Goal: Task Accomplishment & Management: Complete application form

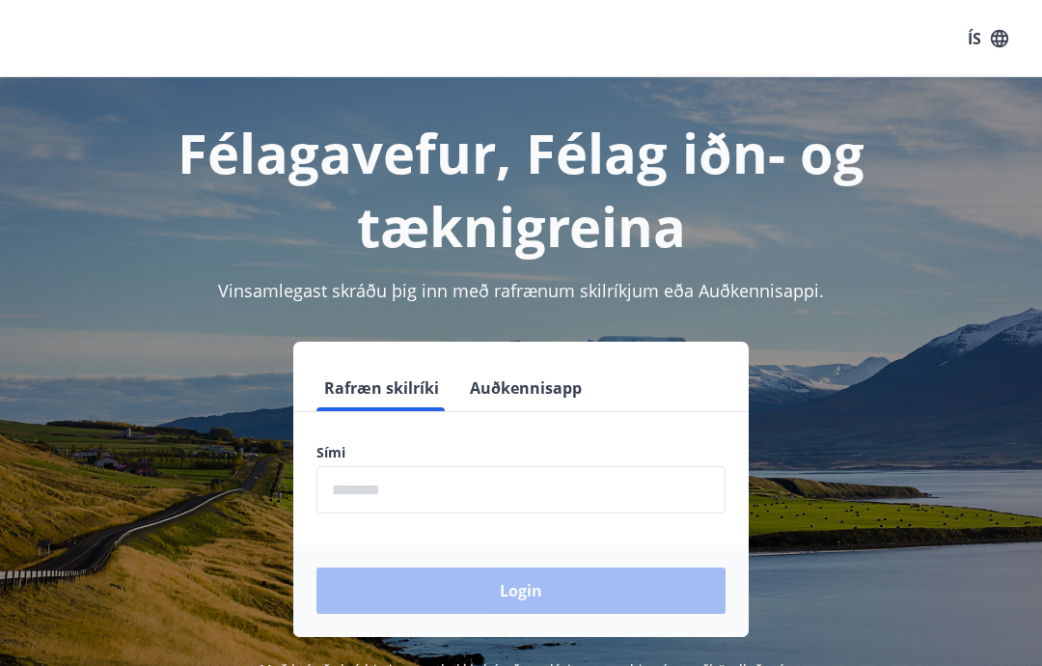
click at [423, 478] on input "phone" at bounding box center [521, 489] width 409 height 47
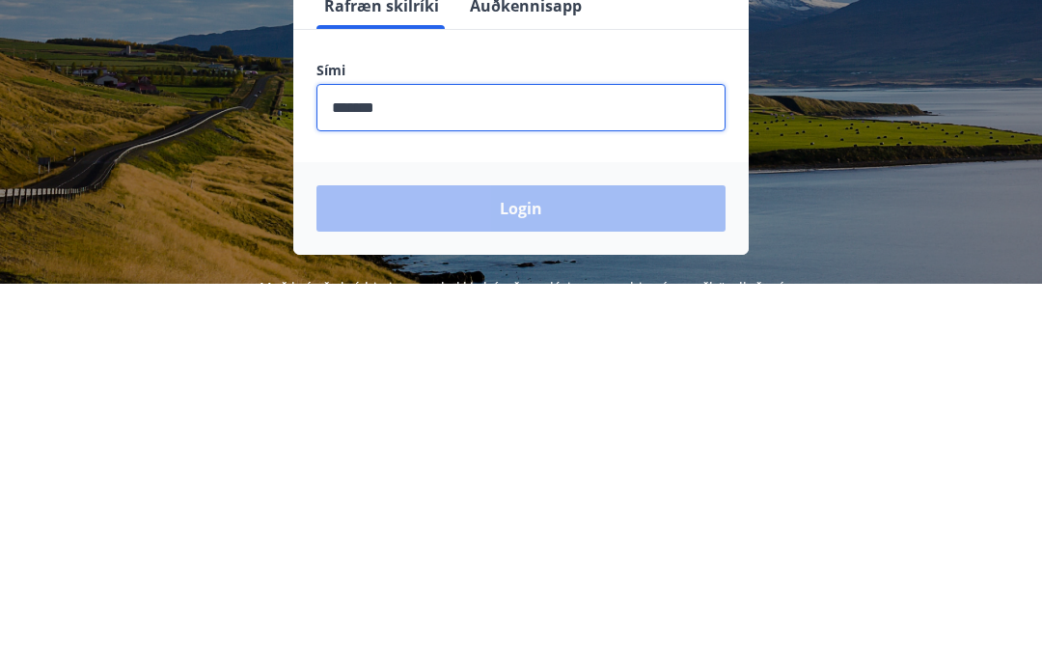
type input "********"
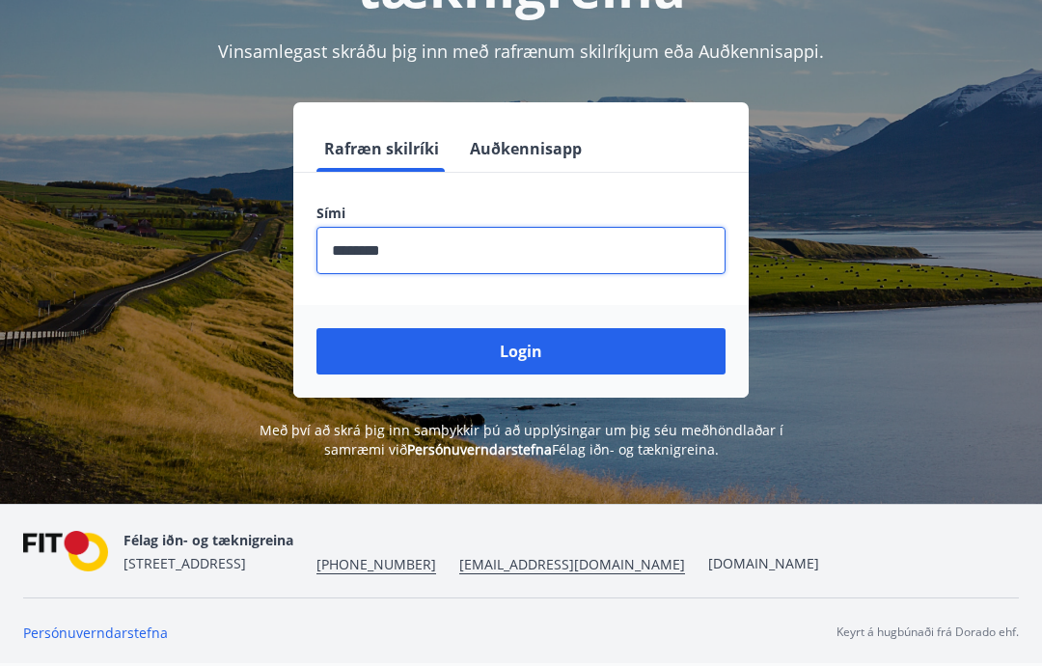
click at [528, 352] on button "Login" at bounding box center [521, 351] width 409 height 46
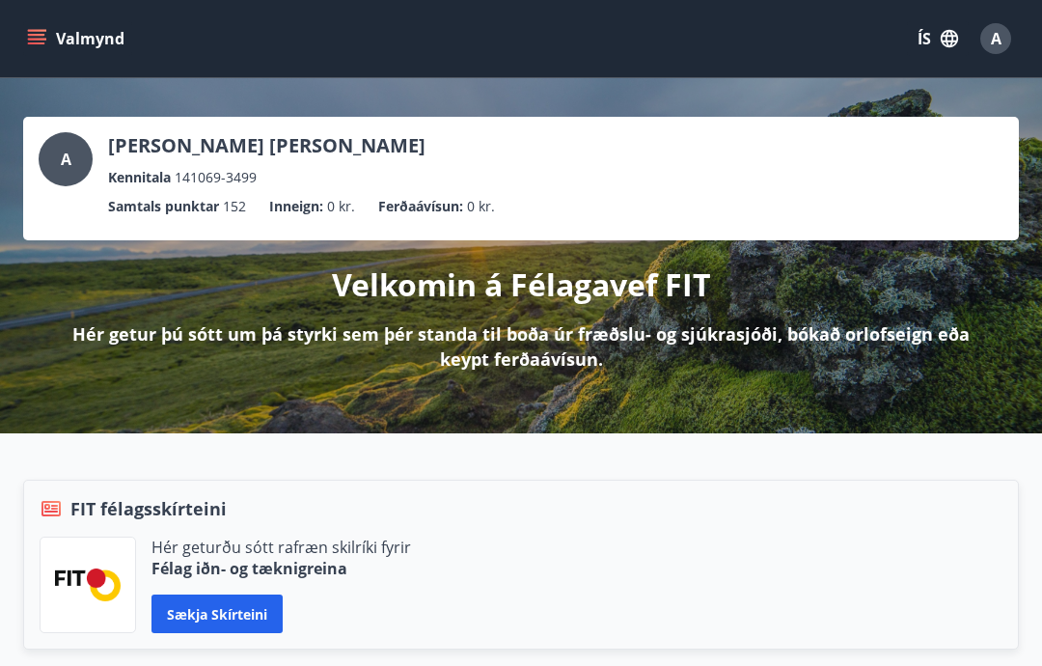
click at [48, 38] on button "Valmynd" at bounding box center [77, 38] width 109 height 35
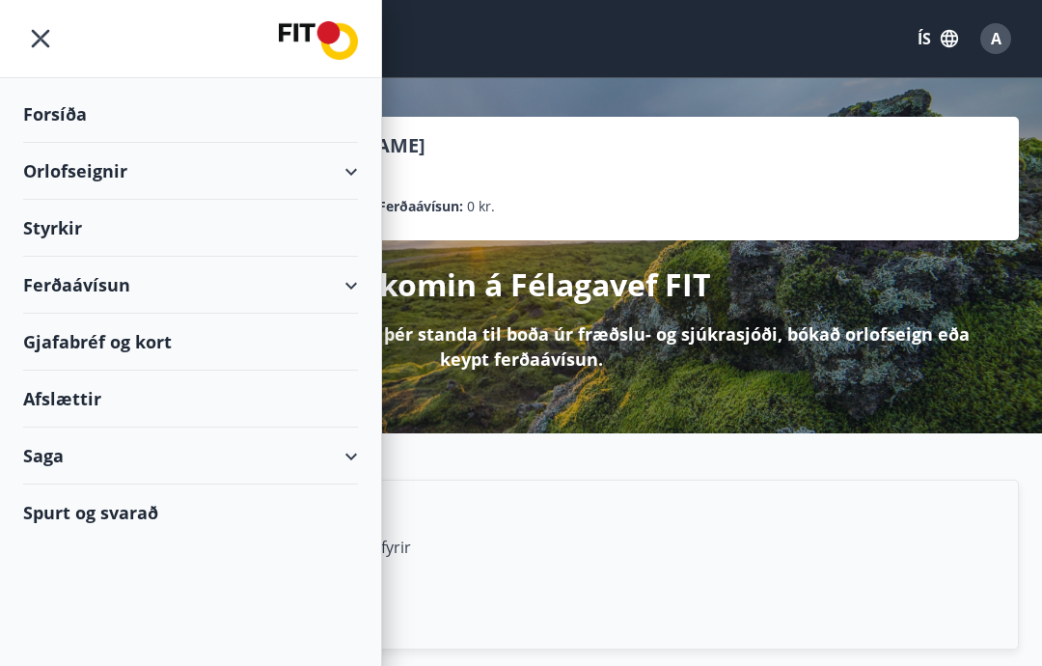
click at [292, 231] on div "Styrkir" at bounding box center [190, 228] width 335 height 57
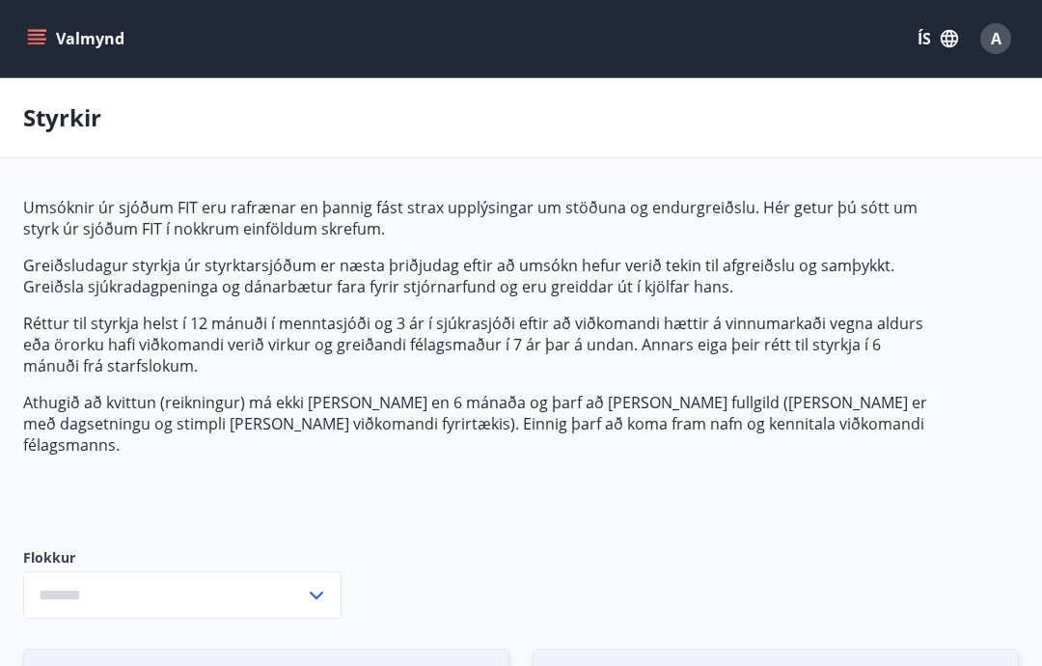
type input "***"
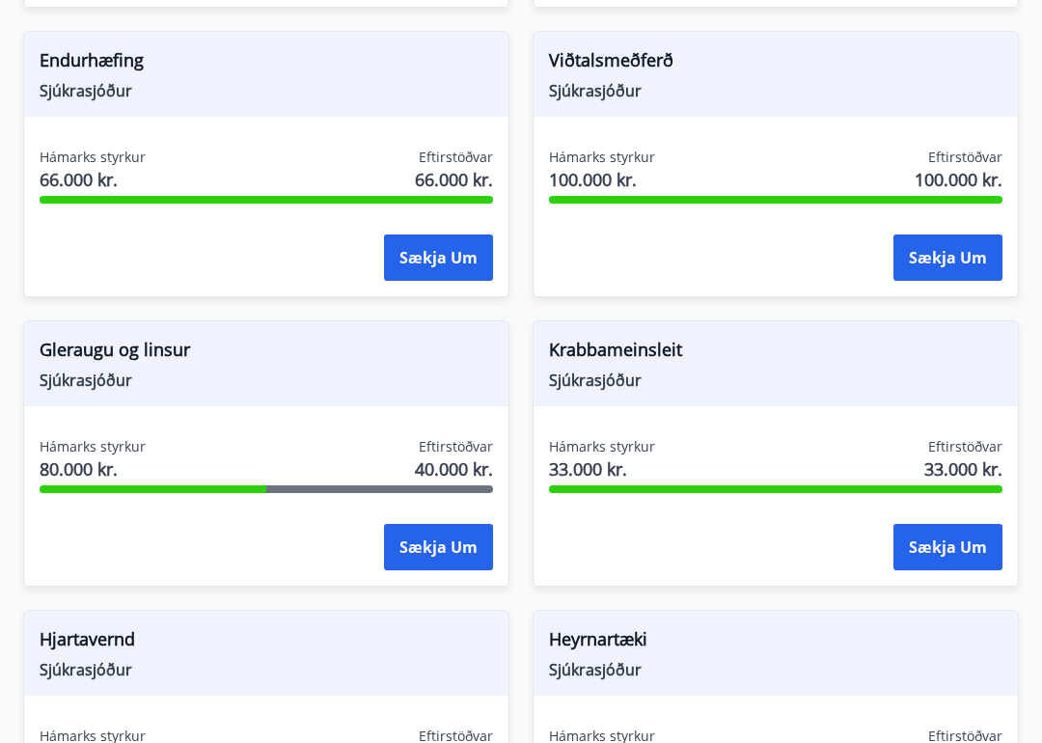
scroll to position [907, 0]
click at [150, 346] on span "Gleraugu og linsur" at bounding box center [267, 353] width 454 height 33
click at [437, 524] on button "Sækja um" at bounding box center [438, 547] width 109 height 46
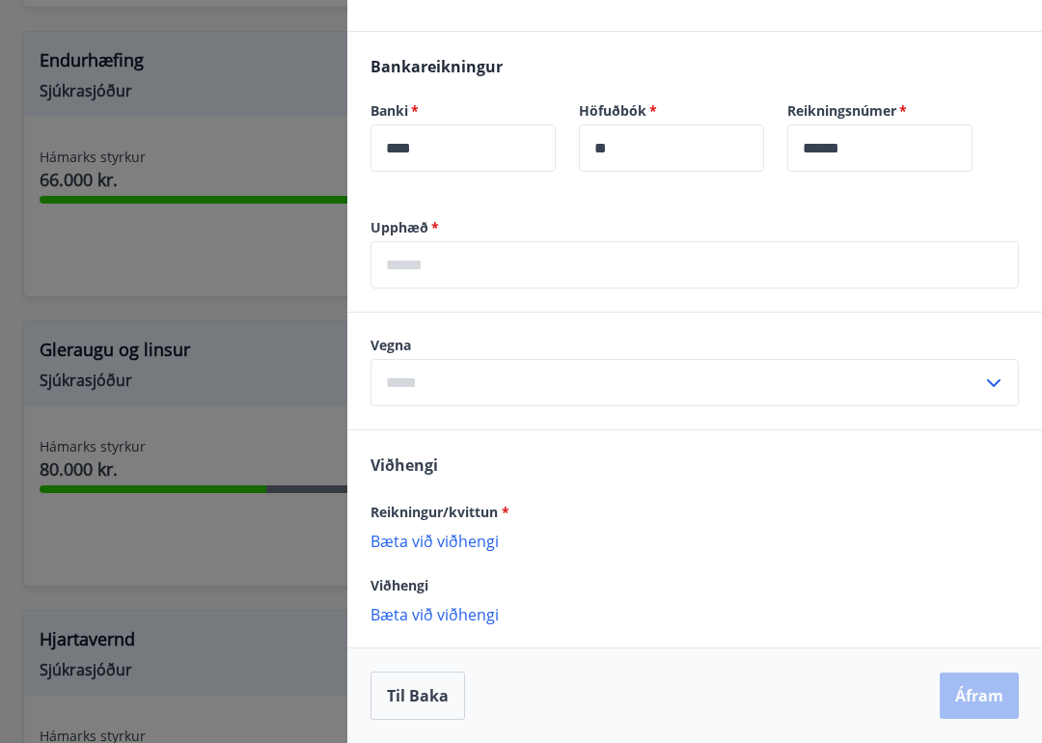
scroll to position [522, 0]
click at [449, 258] on input "text" at bounding box center [695, 264] width 649 height 47
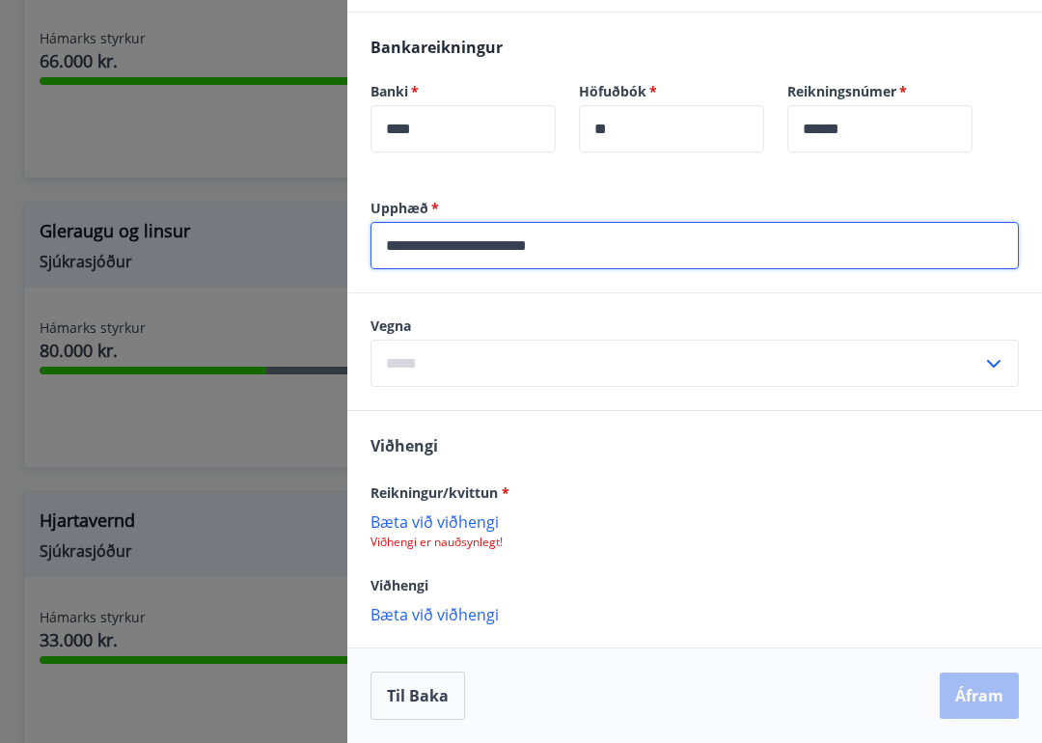
scroll to position [541, 0]
type input "**********"
click at [997, 361] on div "​" at bounding box center [695, 363] width 649 height 47
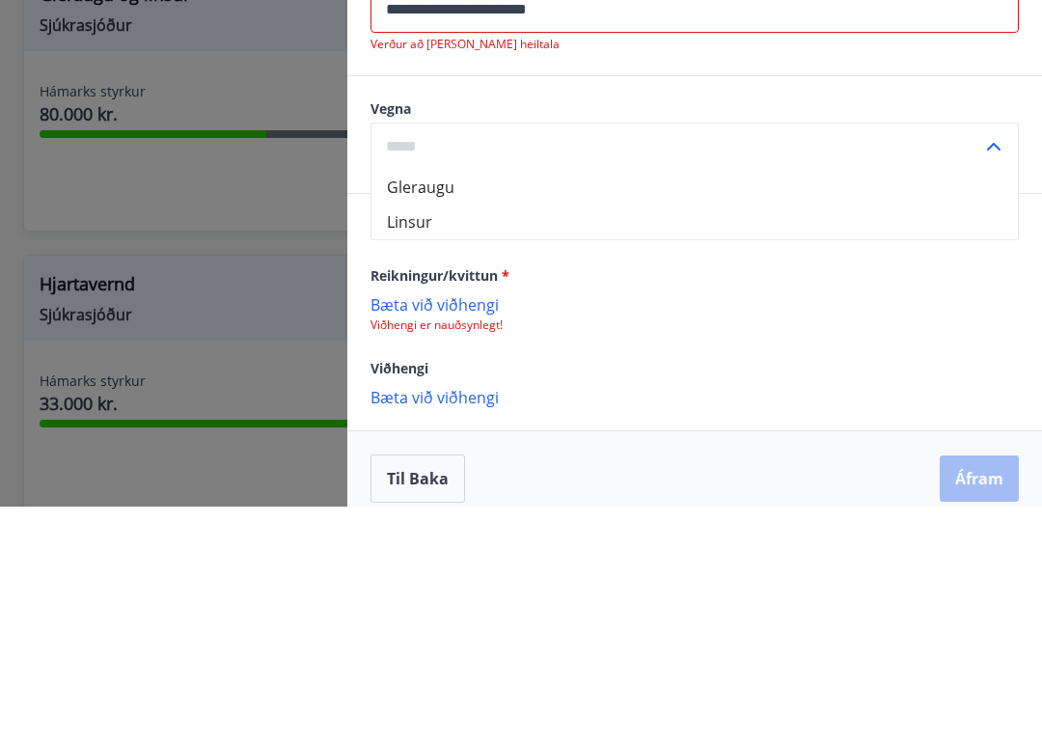
click at [436, 406] on li "Gleraugu" at bounding box center [695, 423] width 647 height 35
type input "********"
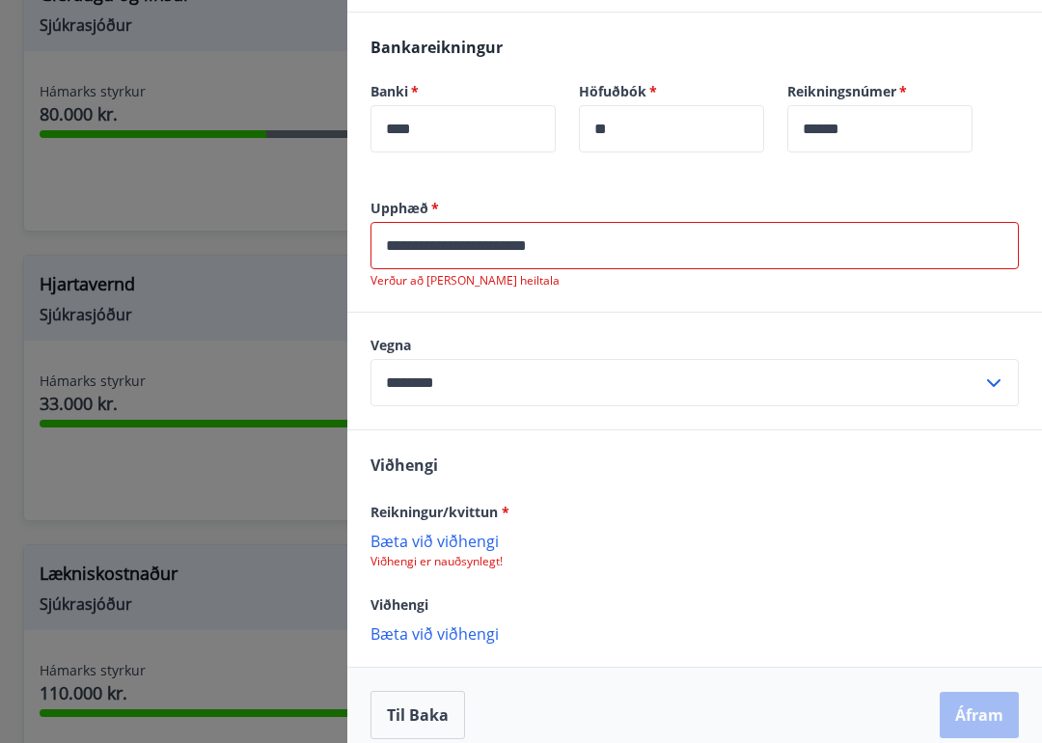
click at [581, 238] on input "**********" at bounding box center [695, 245] width 649 height 47
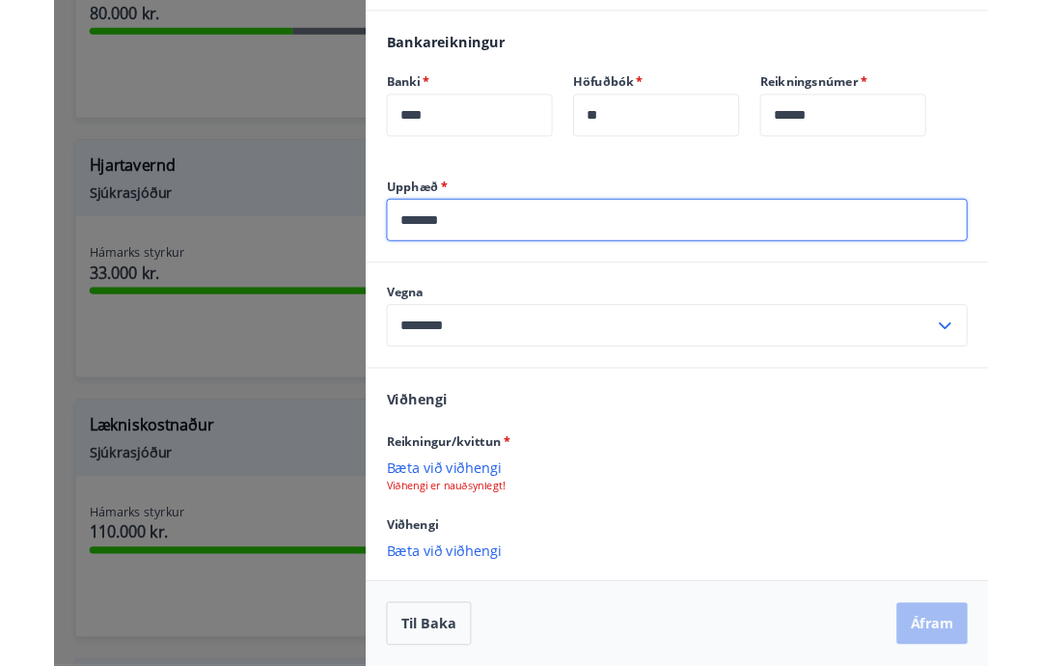
scroll to position [541, 0]
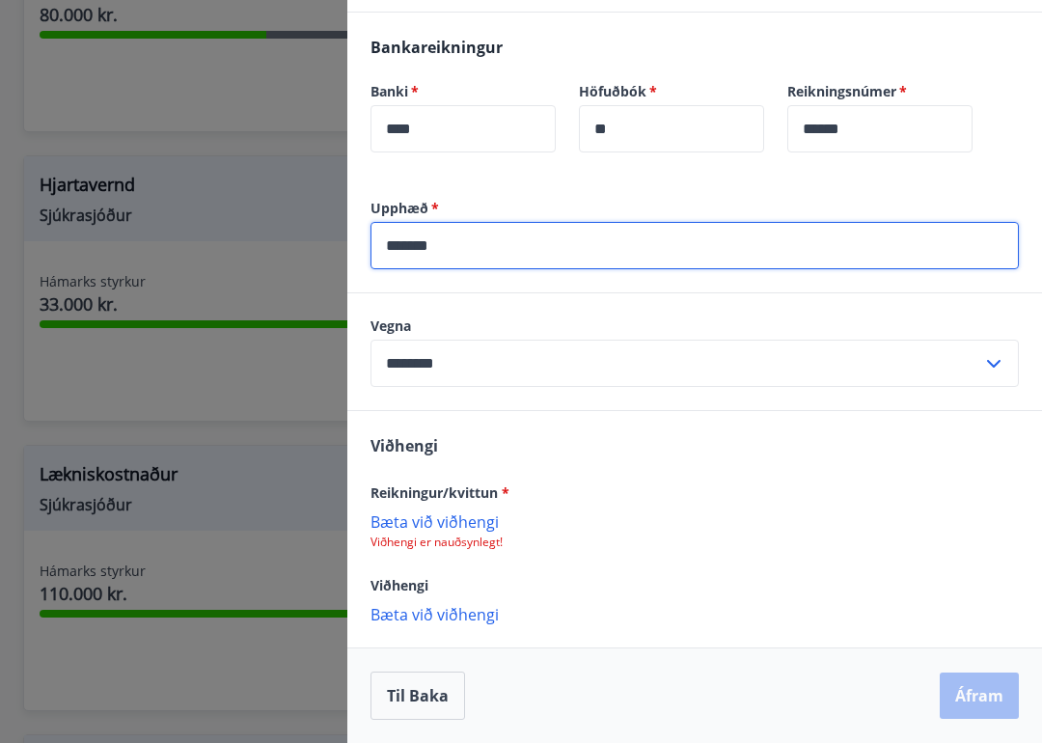
type input "*******"
click at [434, 522] on p "Bæta við viðhengi" at bounding box center [695, 521] width 649 height 19
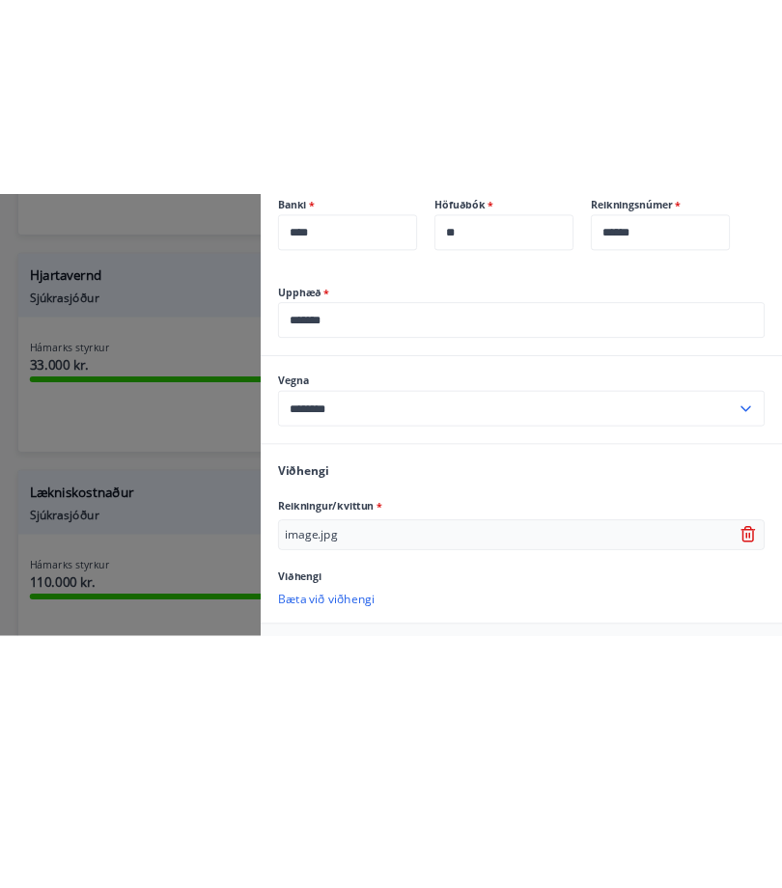
scroll to position [1439, 0]
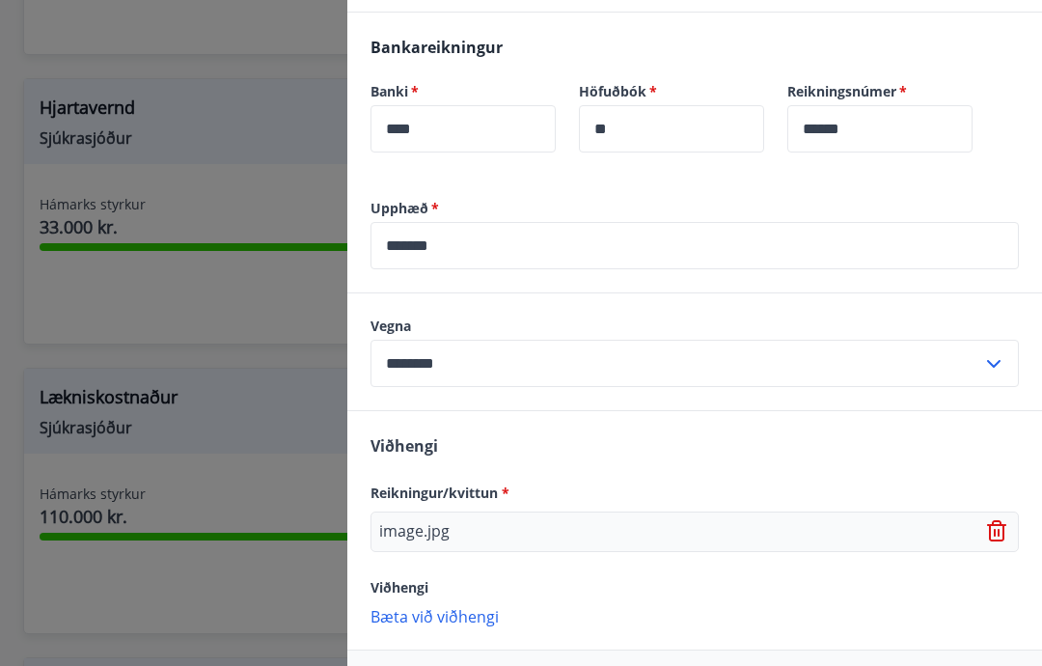
click at [423, 613] on p "Bæta við viðhengi" at bounding box center [695, 615] width 649 height 19
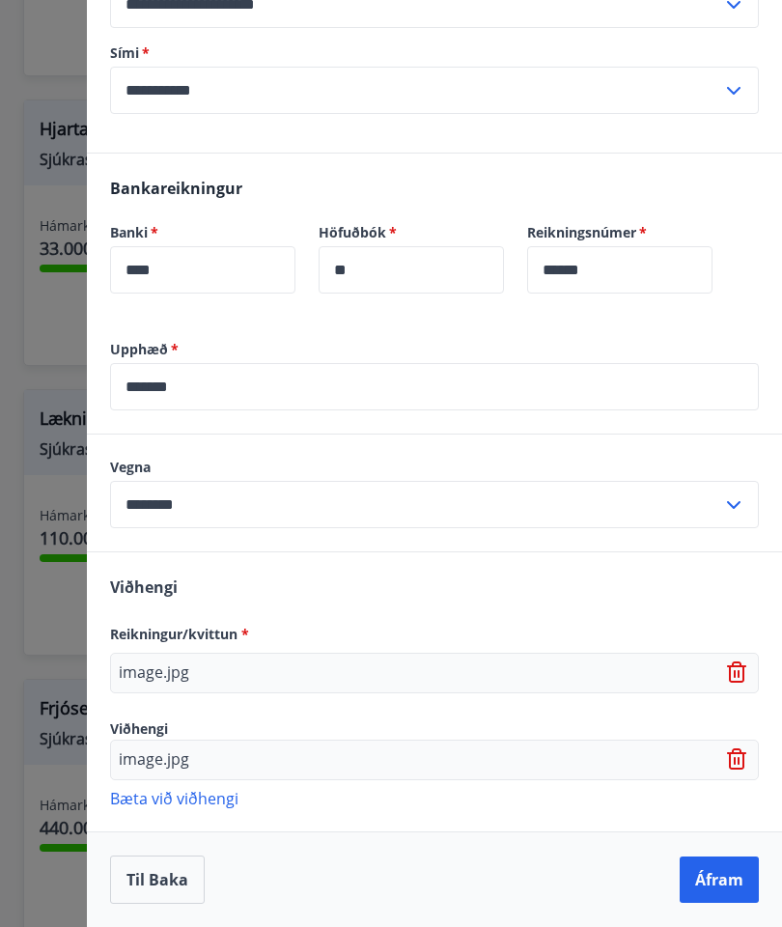
scroll to position [401, 0]
click at [719, 665] on button "Áfram" at bounding box center [718, 879] width 79 height 46
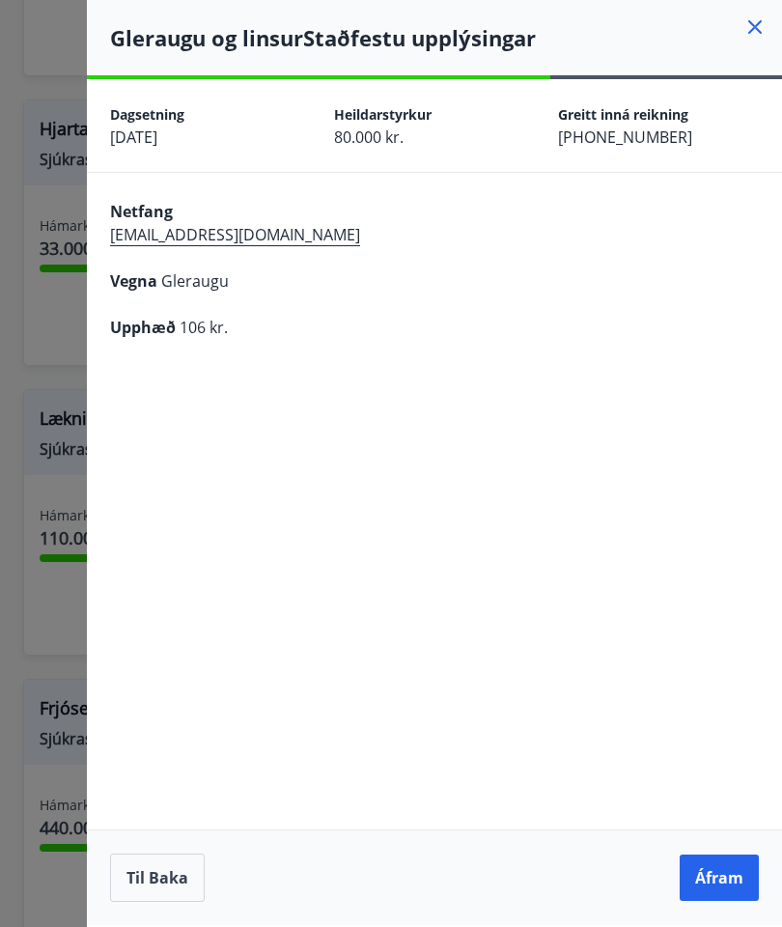
click at [716, 665] on button "Áfram" at bounding box center [718, 877] width 79 height 46
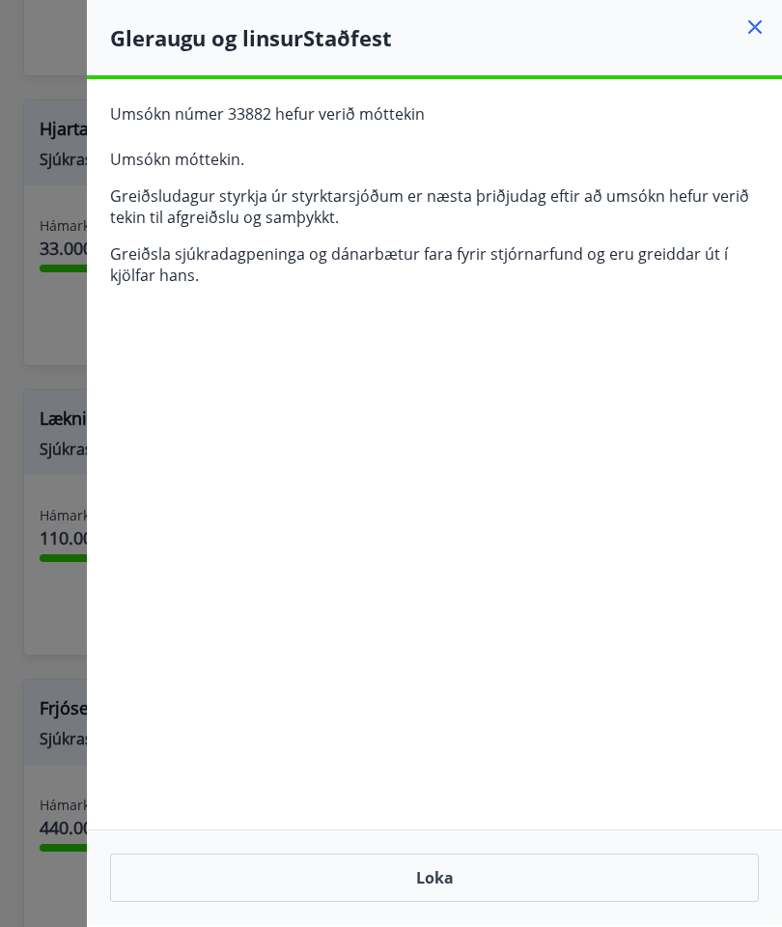
click at [749, 24] on icon at bounding box center [754, 26] width 23 height 23
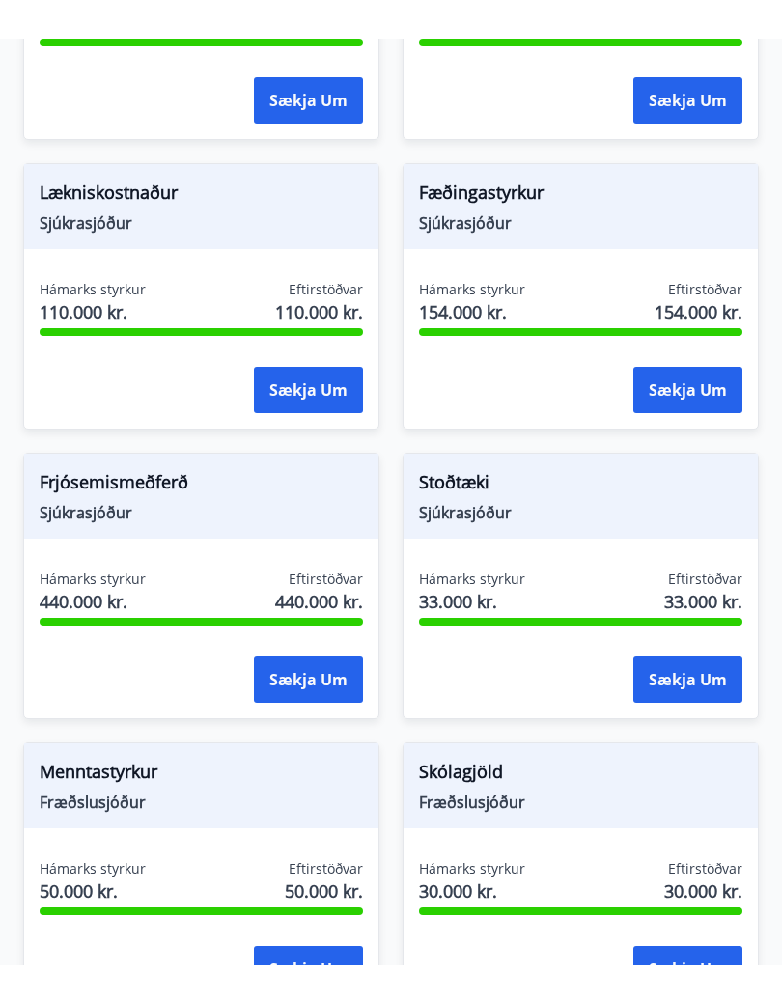
scroll to position [1627, 0]
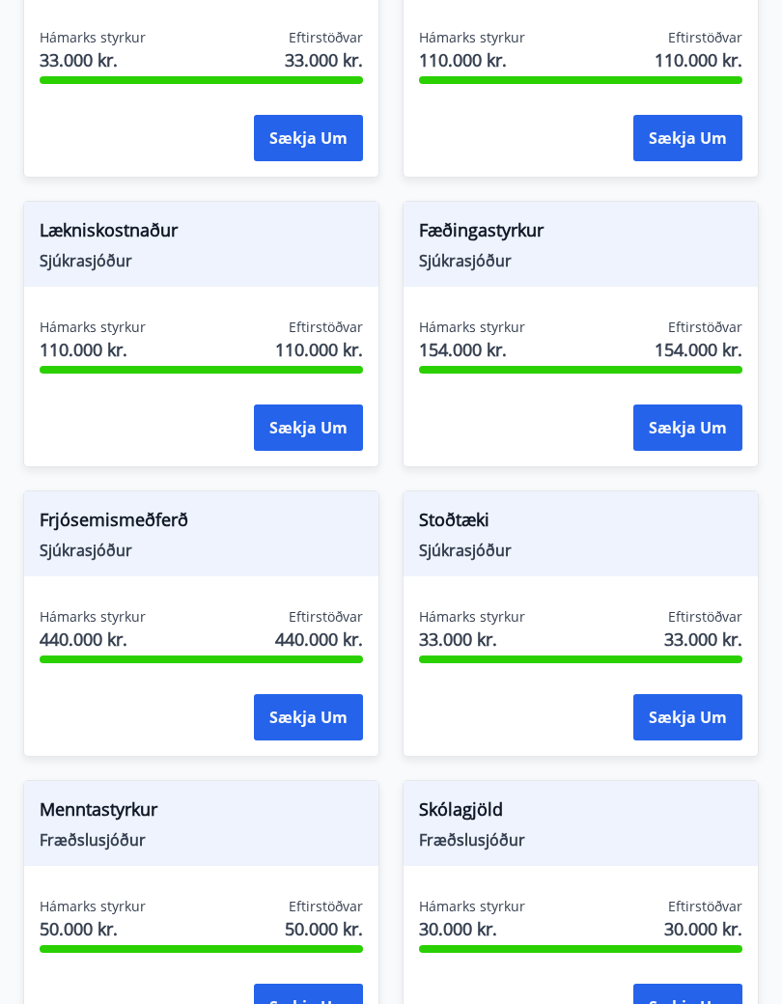
click at [682, 665] on button "Sækja um" at bounding box center [687, 717] width 109 height 46
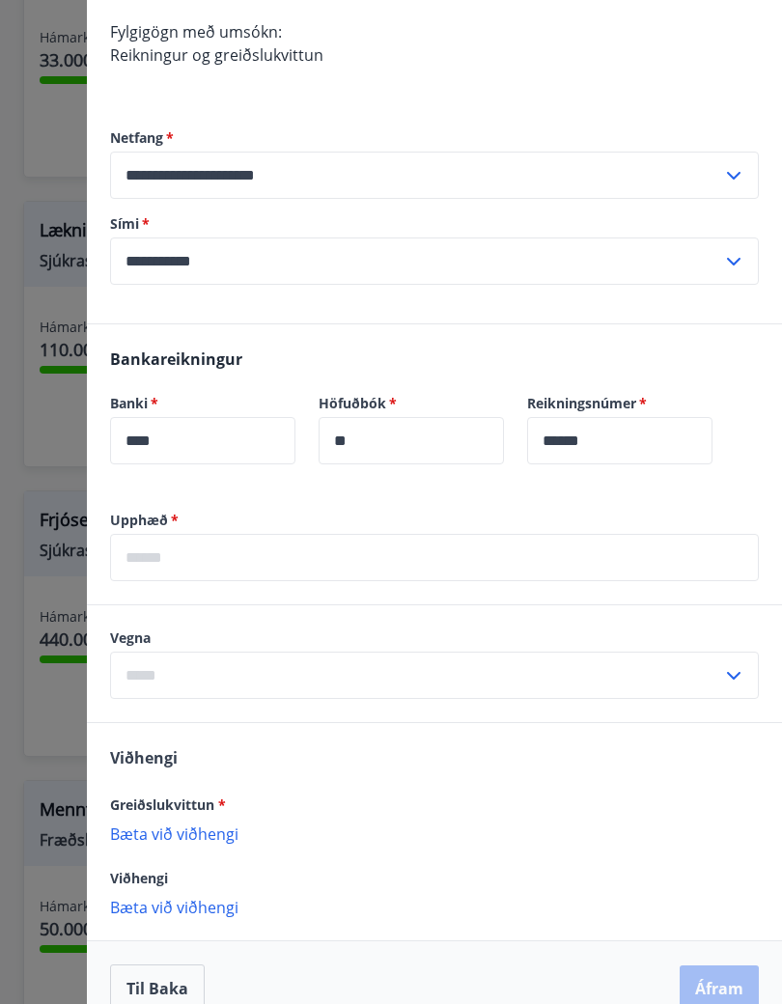
scroll to position [365, 0]
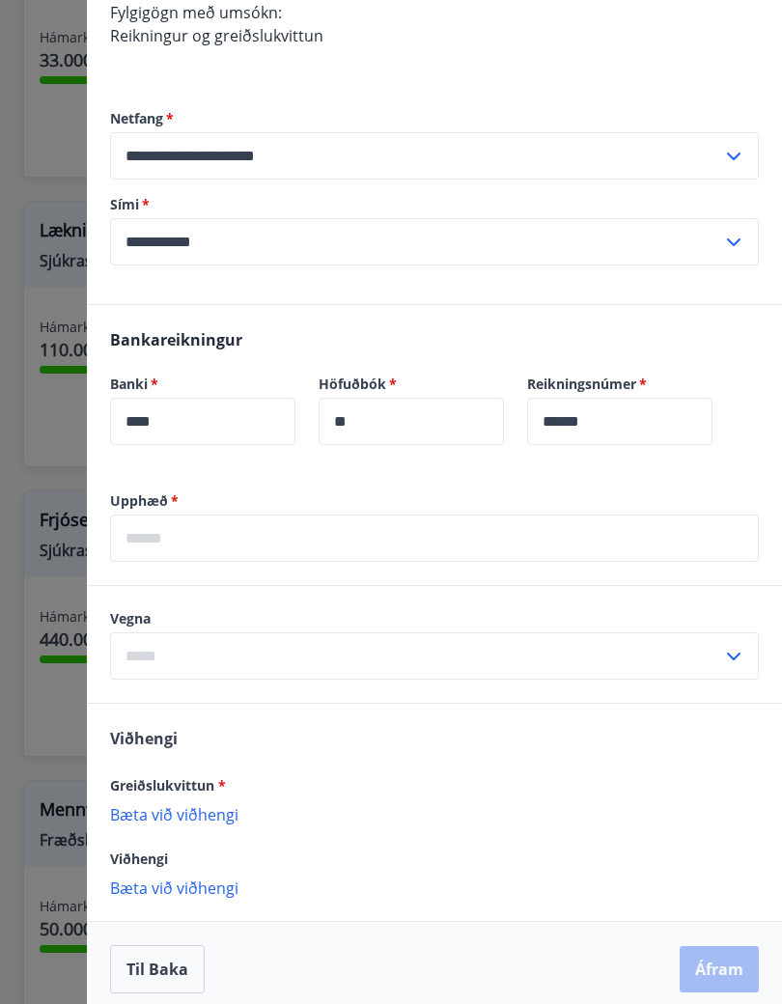
click at [303, 536] on input "text" at bounding box center [434, 537] width 649 height 47
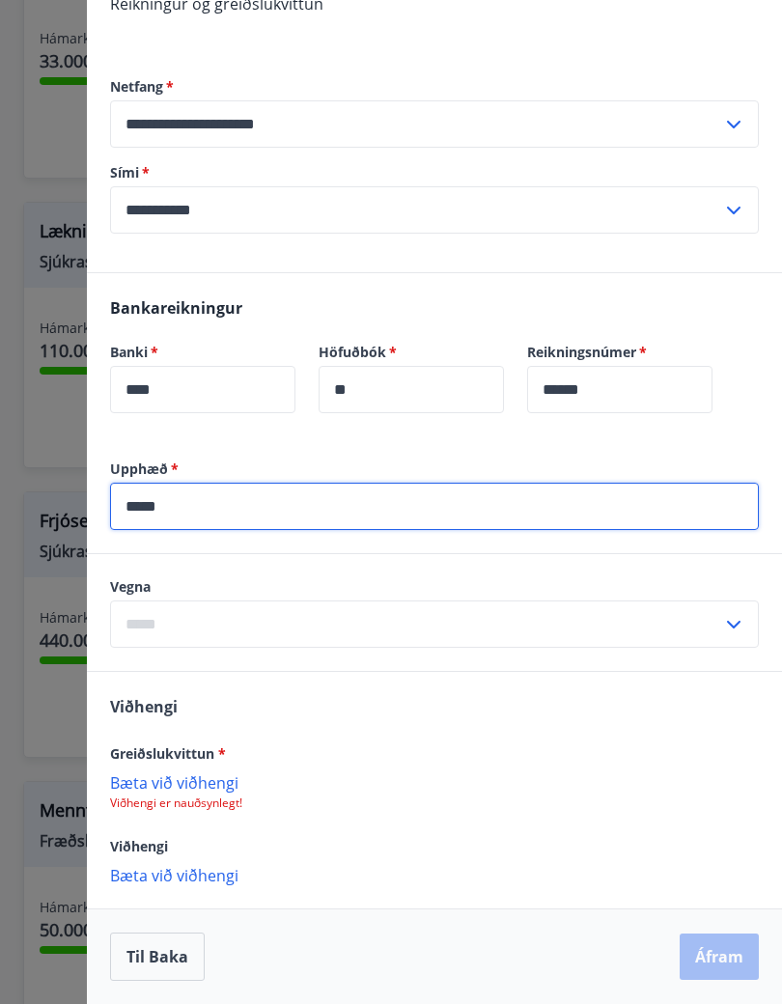
scroll to position [397, 0]
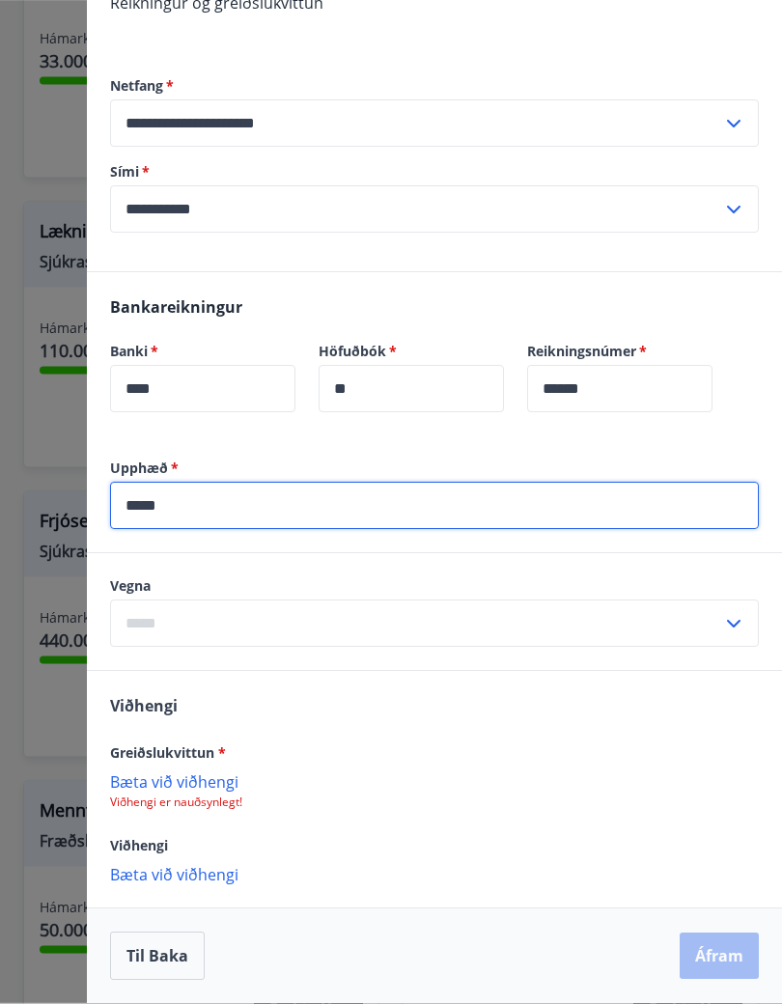
type input "*****"
click at [720, 604] on input "text" at bounding box center [416, 623] width 612 height 47
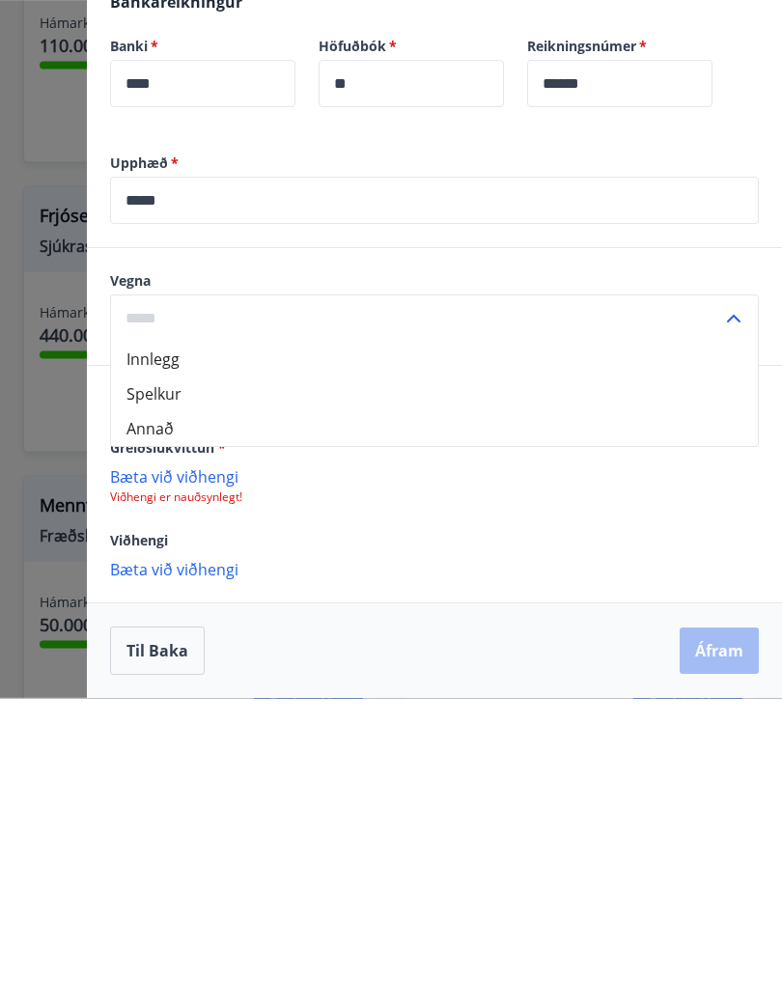
click at [166, 648] on li "Innlegg" at bounding box center [434, 665] width 647 height 35
type input "*******"
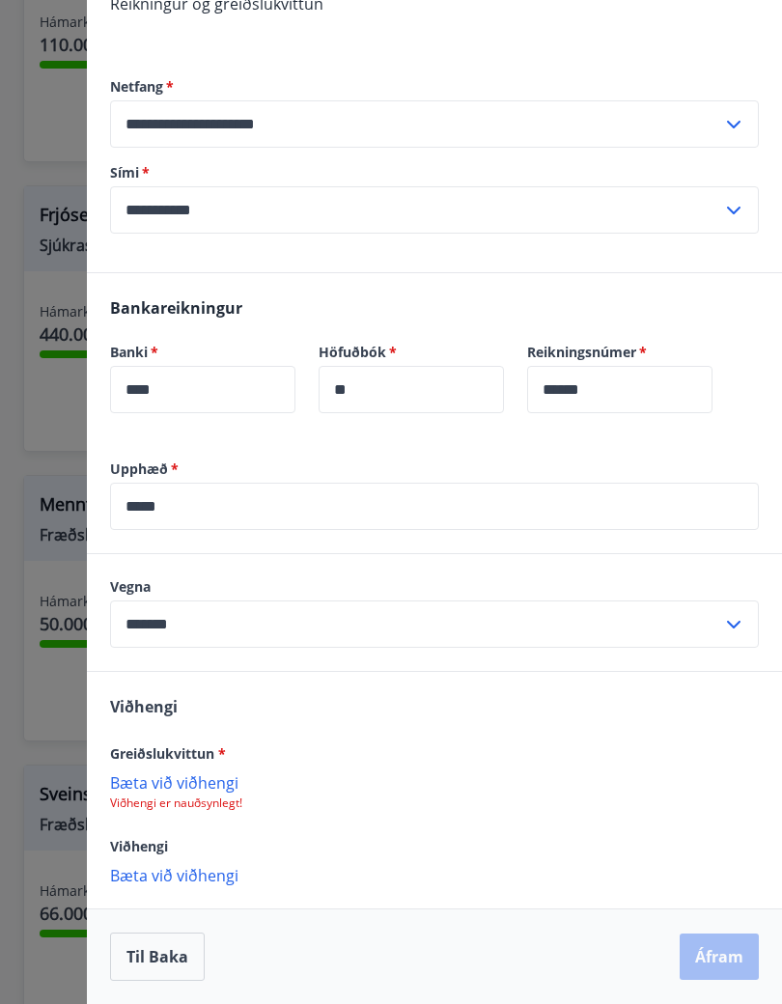
click at [184, 665] on p "Bæta við viðhengi" at bounding box center [434, 781] width 649 height 19
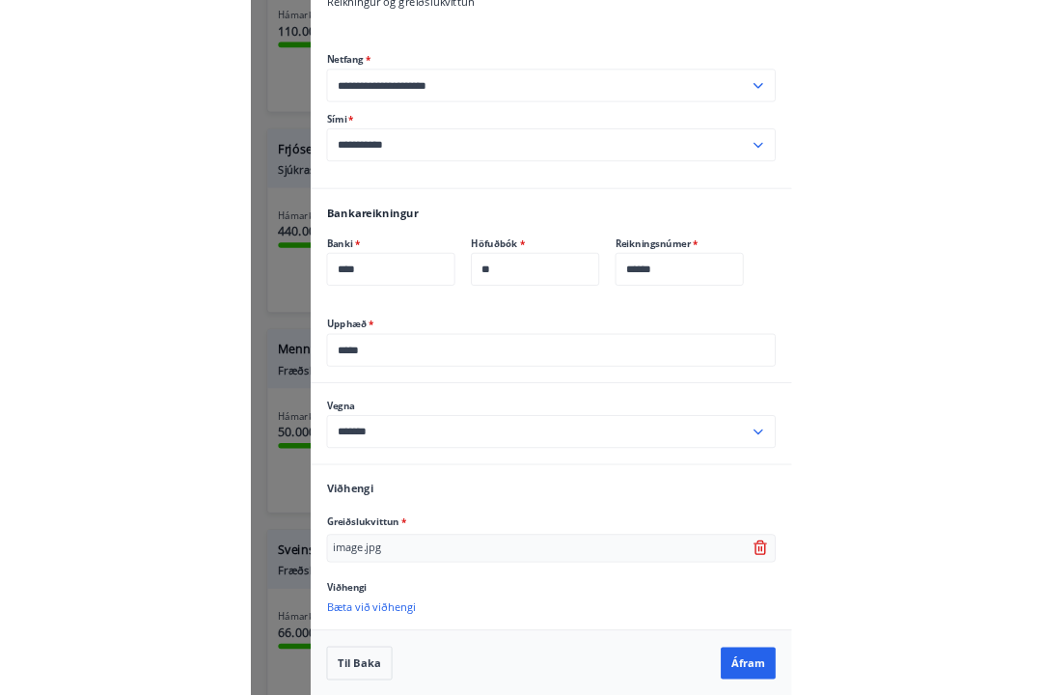
scroll to position [2009, 0]
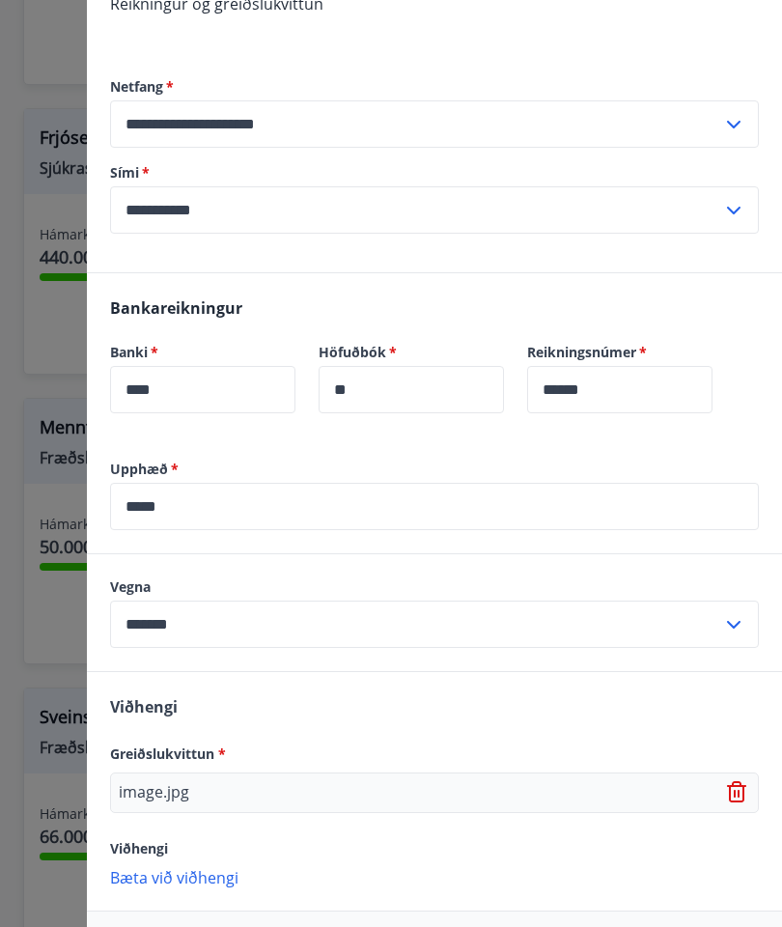
click at [150, 665] on p "Bæta við viðhengi" at bounding box center [434, 876] width 649 height 19
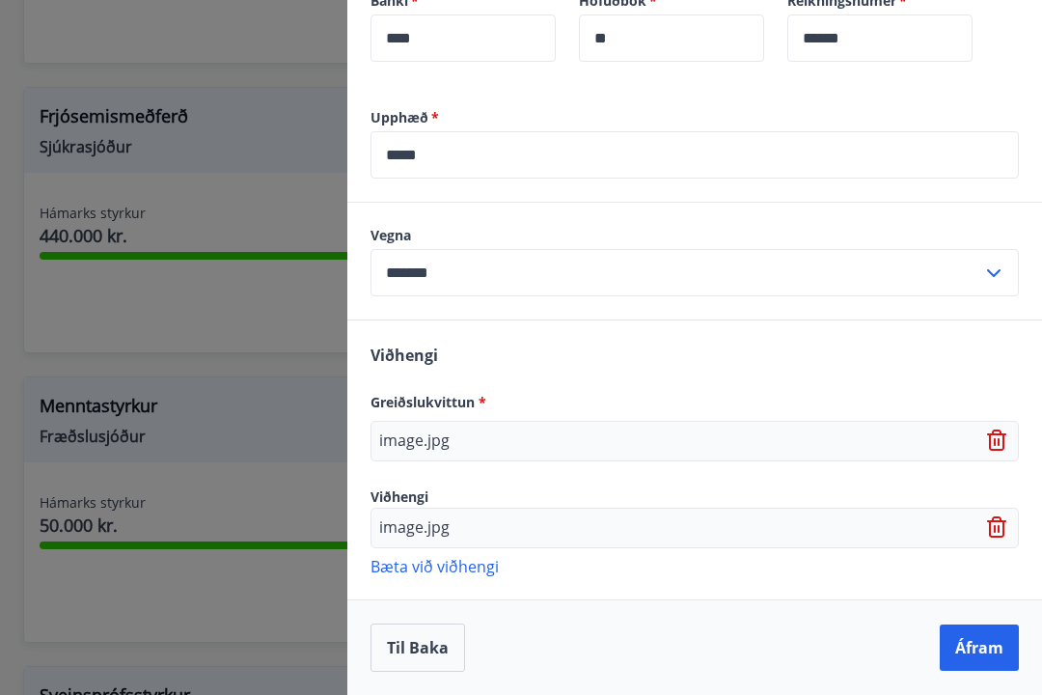
scroll to position [748, 0]
click at [982, 643] on button "Áfram" at bounding box center [979, 647] width 79 height 46
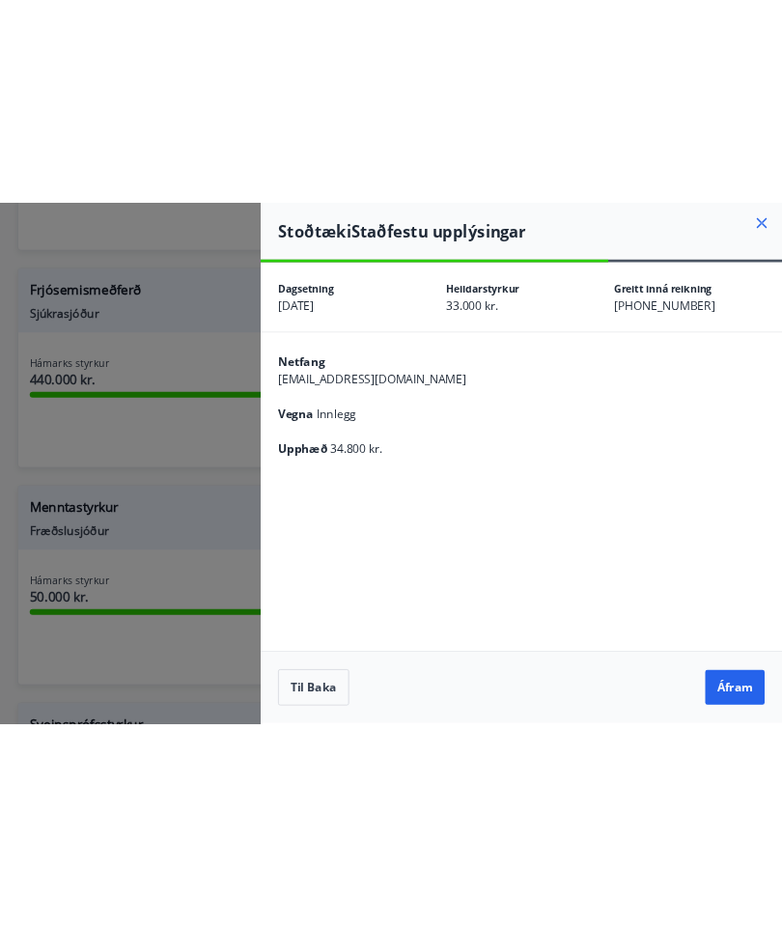
scroll to position [0, 0]
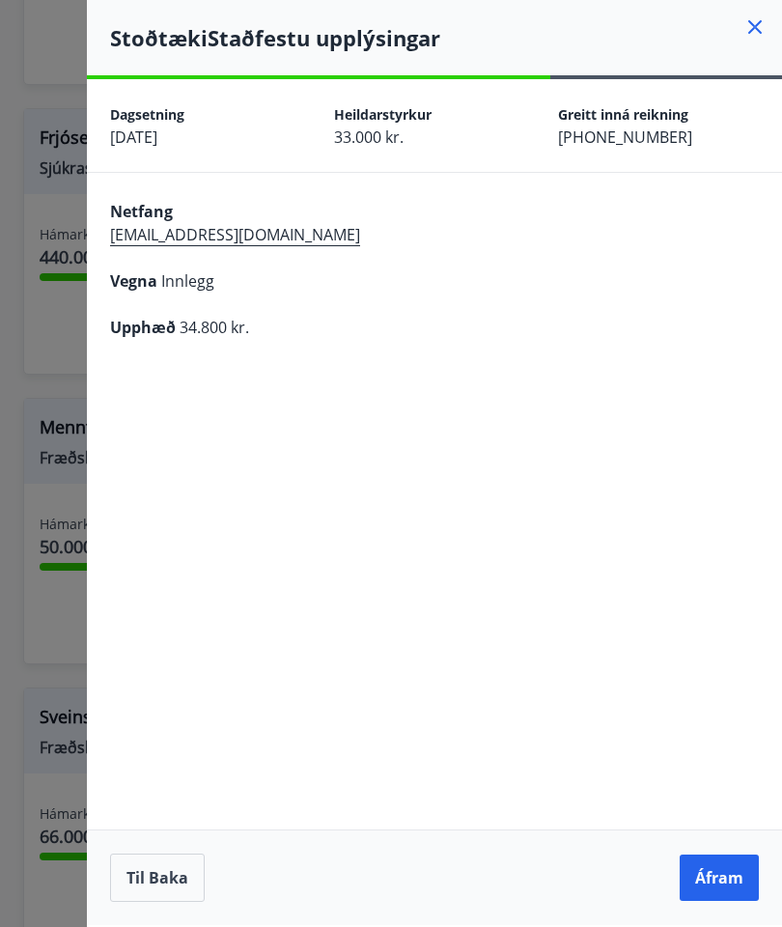
click at [711, 665] on button "Áfram" at bounding box center [718, 877] width 79 height 46
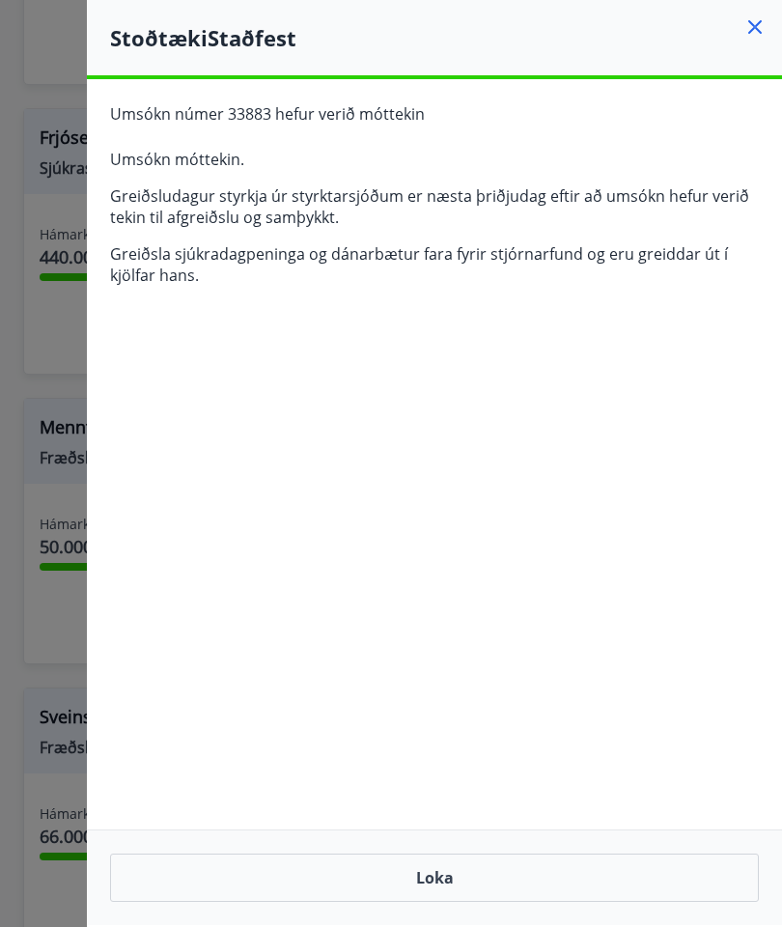
click at [441, 665] on button "Loka" at bounding box center [434, 877] width 649 height 48
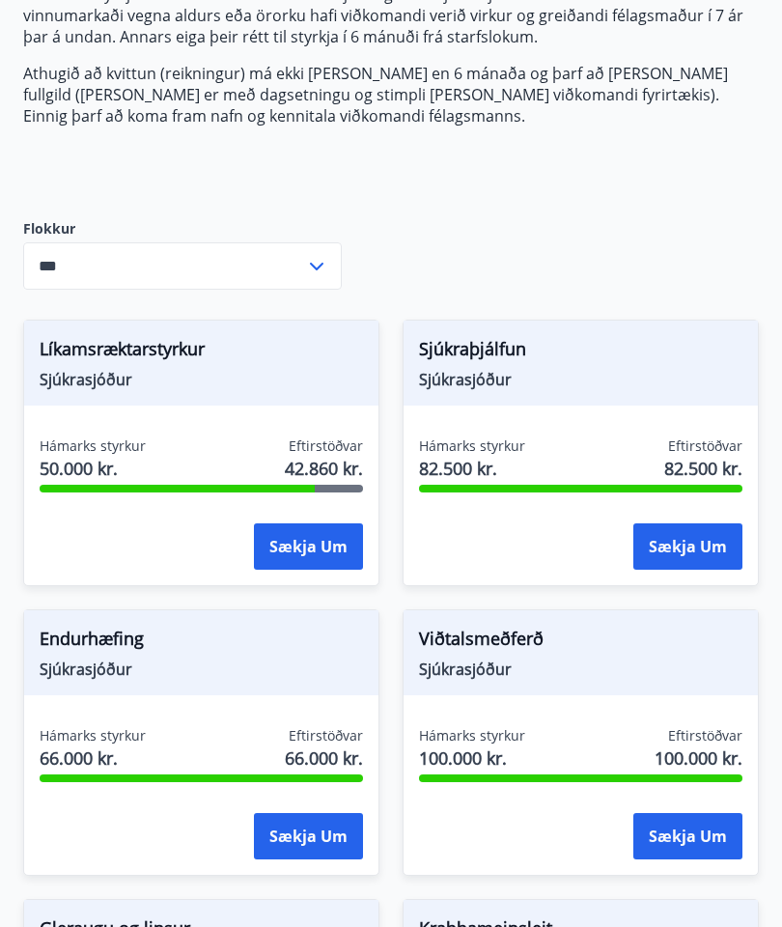
scroll to position [349, 0]
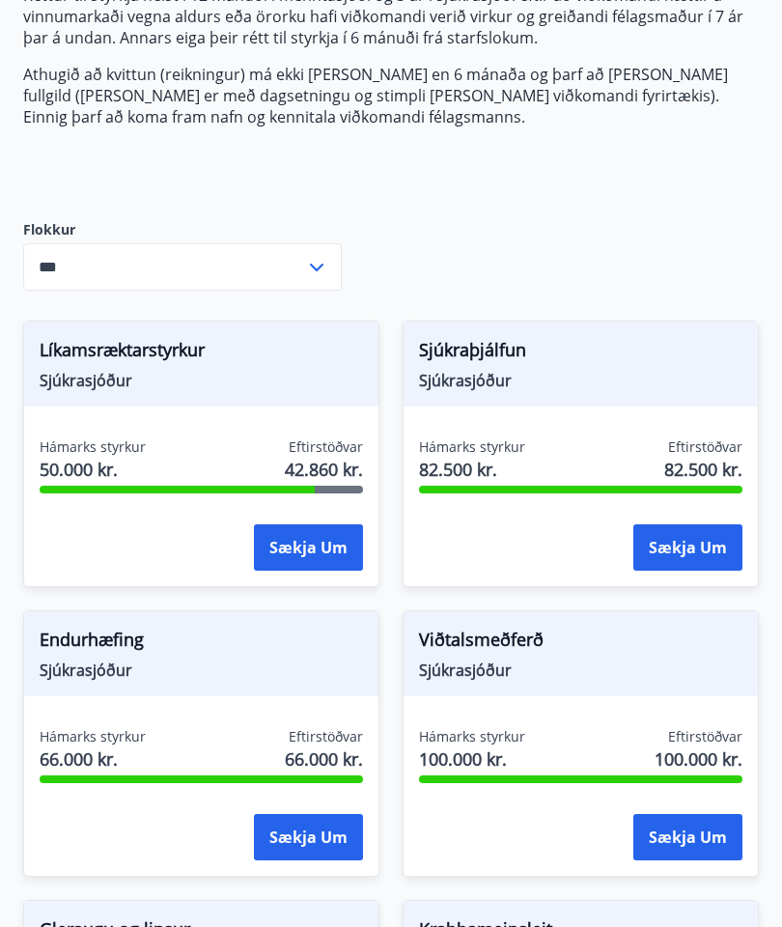
click at [706, 665] on span "Eftirstöðvar" at bounding box center [705, 736] width 74 height 19
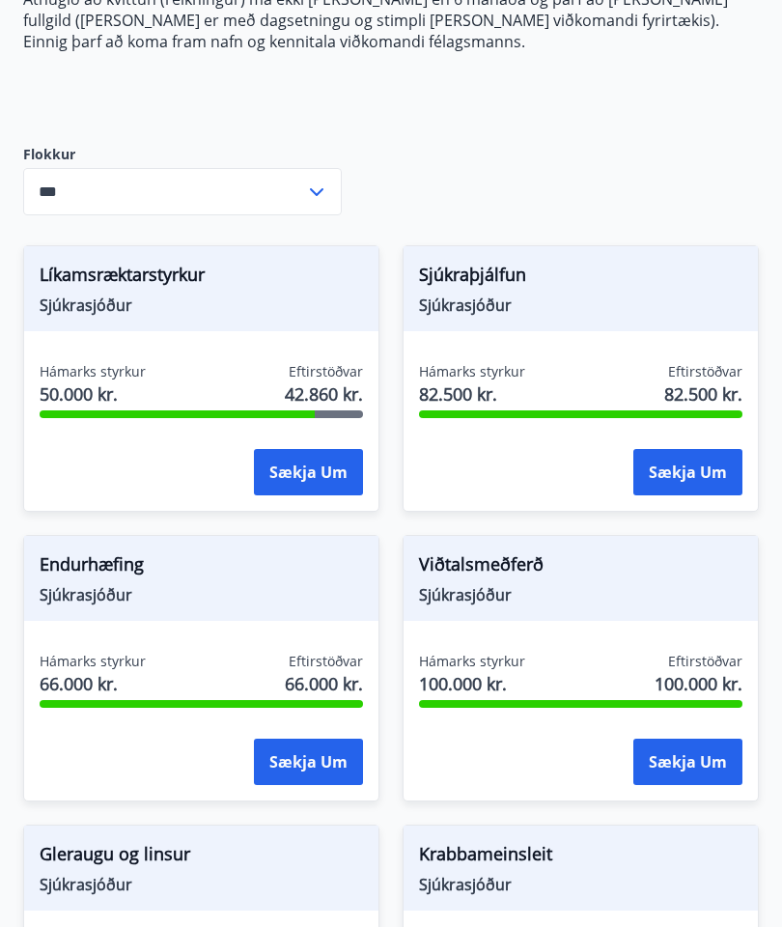
scroll to position [0, 0]
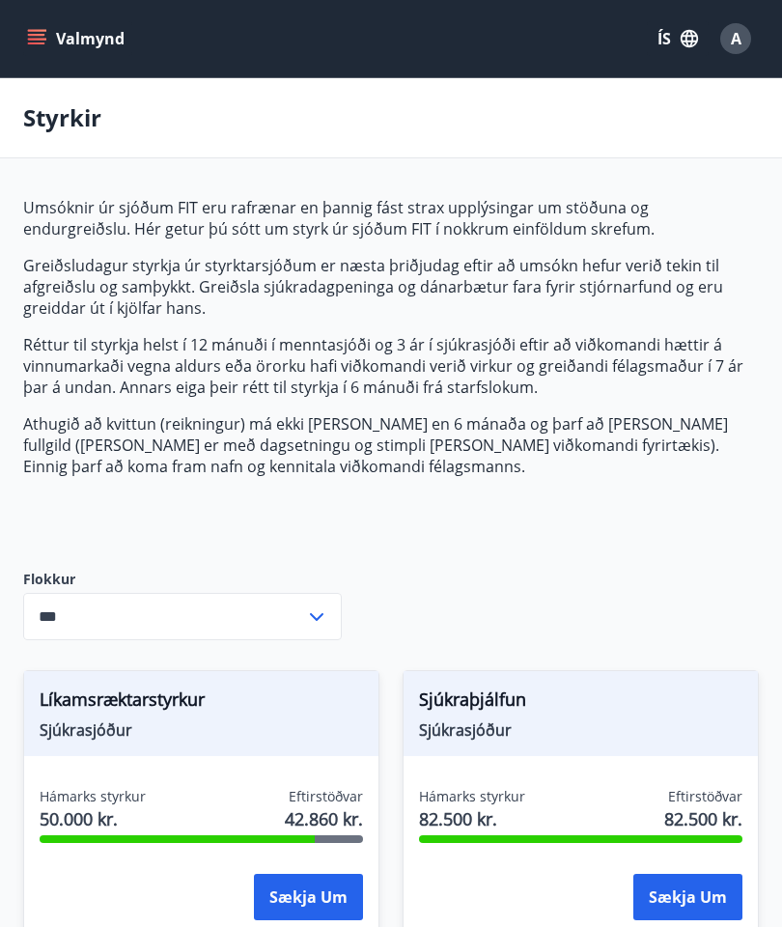
click at [42, 26] on button "Valmynd" at bounding box center [77, 38] width 109 height 35
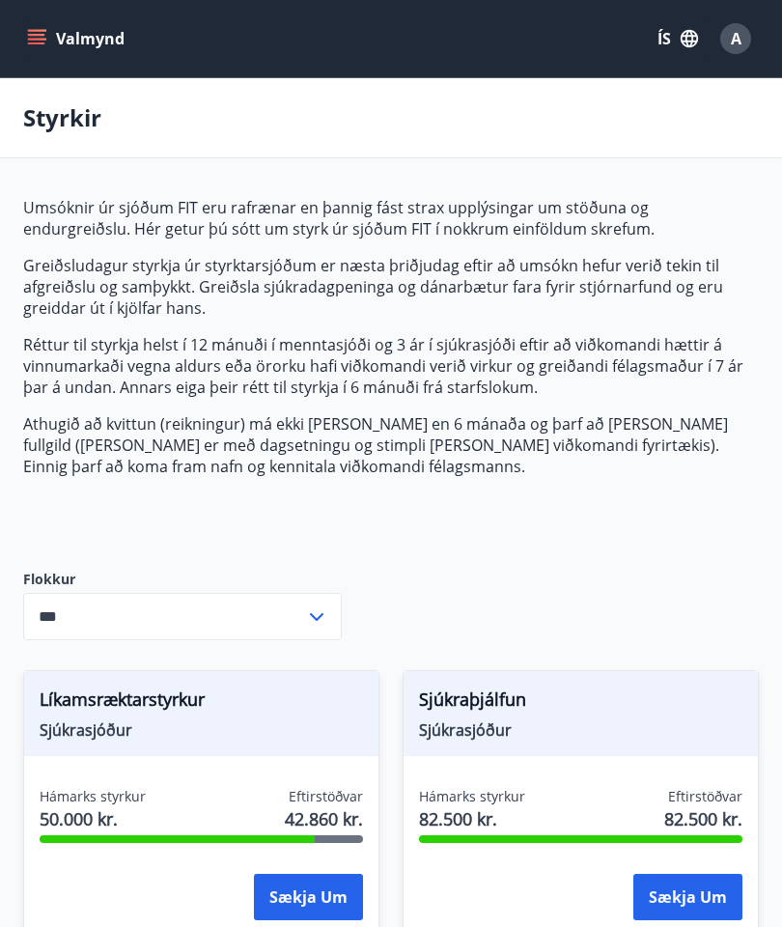
click at [735, 35] on span "A" at bounding box center [736, 38] width 11 height 21
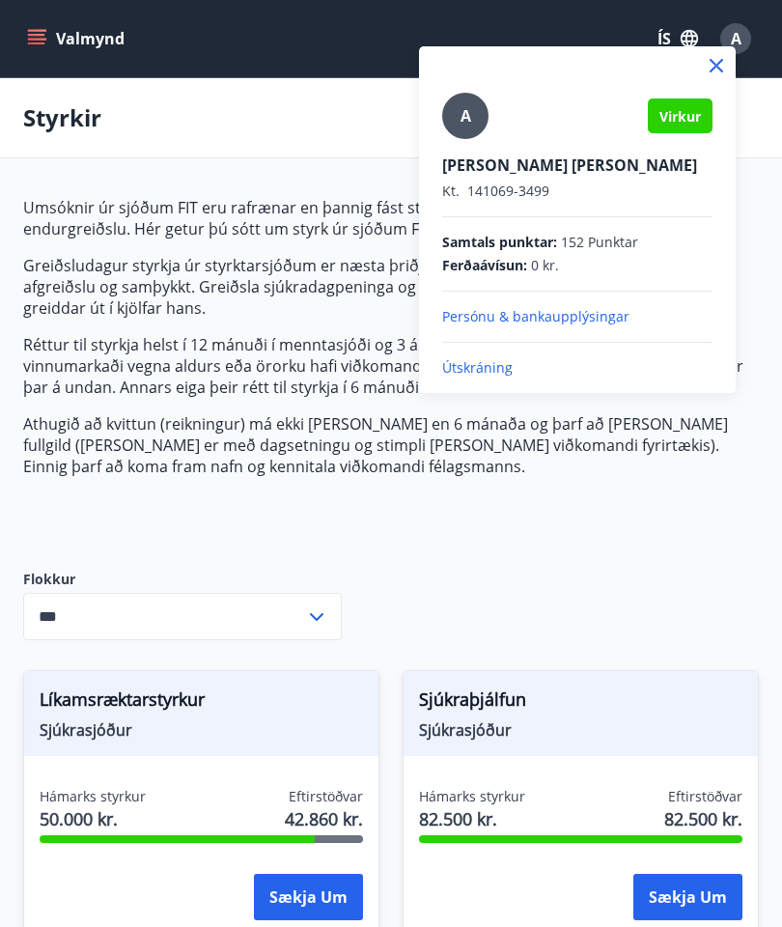
click at [472, 368] on p "Útskráning" at bounding box center [577, 367] width 270 height 19
